Goal: Transaction & Acquisition: Book appointment/travel/reservation

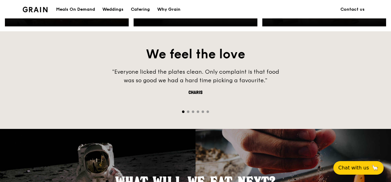
scroll to position [399, 0]
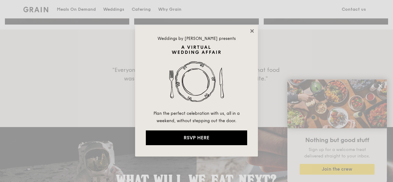
click at [249, 32] on icon at bounding box center [252, 31] width 6 height 6
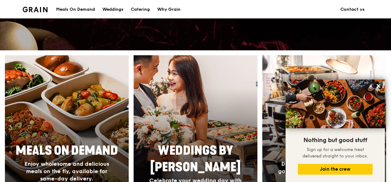
scroll to position [245, 0]
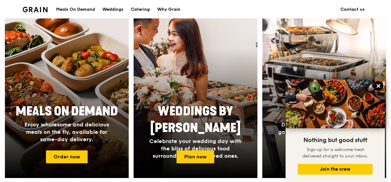
click at [377, 87] on icon at bounding box center [379, 86] width 6 height 6
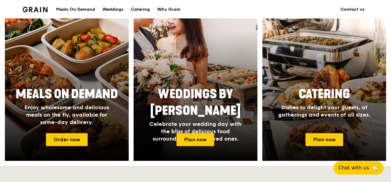
scroll to position [276, 0]
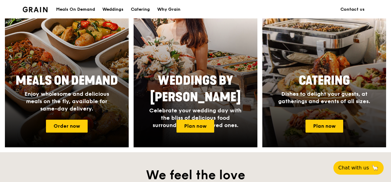
click at [322, 96] on span "Dishes to delight your guests, at gatherings and events of all sizes." at bounding box center [325, 98] width 92 height 14
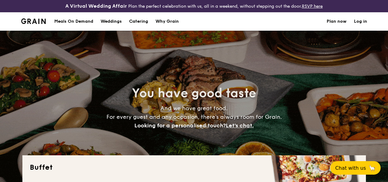
select select
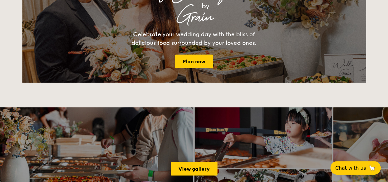
scroll to position [767, 0]
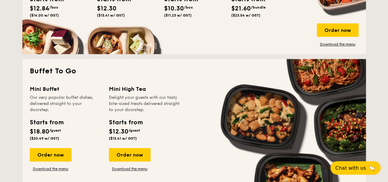
scroll to position [368, 0]
